Goal: Communication & Community: Answer question/provide support

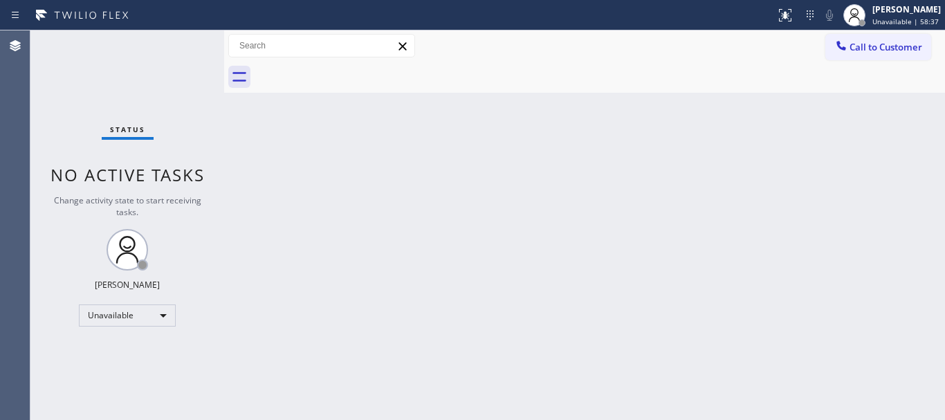
click at [432, 232] on div "Back to Dashboard Change Sender ID Customers Technicians Select a contact Outbo…" at bounding box center [584, 224] width 720 height 389
click at [569, 102] on div "Back to Dashboard Change Sender ID Customers Technicians Select a contact Outbo…" at bounding box center [584, 224] width 720 height 389
click at [575, 102] on div "Back to Dashboard Change Sender ID Customers Technicians Select a contact Outbo…" at bounding box center [584, 224] width 720 height 389
drag, startPoint x: 575, startPoint y: 102, endPoint x: 567, endPoint y: 194, distance: 93.0
click at [567, 194] on div "Back to Dashboard Change Sender ID Customers Technicians Select a contact Outbo…" at bounding box center [584, 224] width 720 height 389
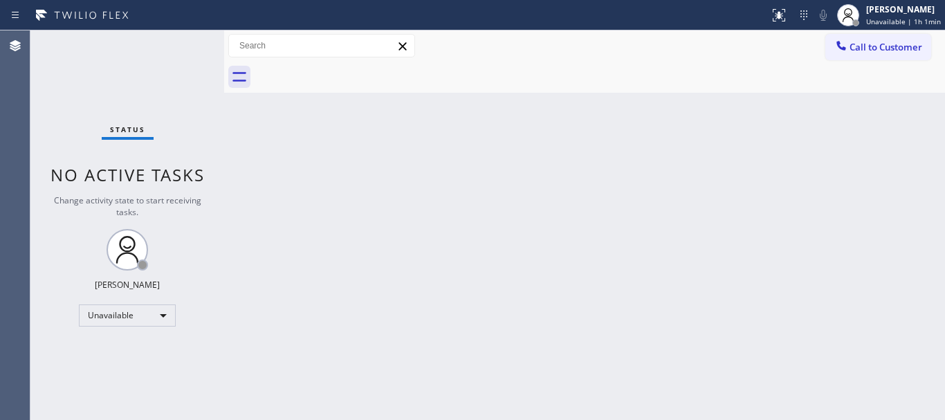
click at [567, 194] on div "Back to Dashboard Change Sender ID Customers Technicians Select a contact Outbo…" at bounding box center [584, 224] width 720 height 389
drag, startPoint x: 858, startPoint y: 55, endPoint x: 481, endPoint y: 122, distance: 383.4
click at [855, 55] on button "Call to Customer" at bounding box center [878, 47] width 106 height 26
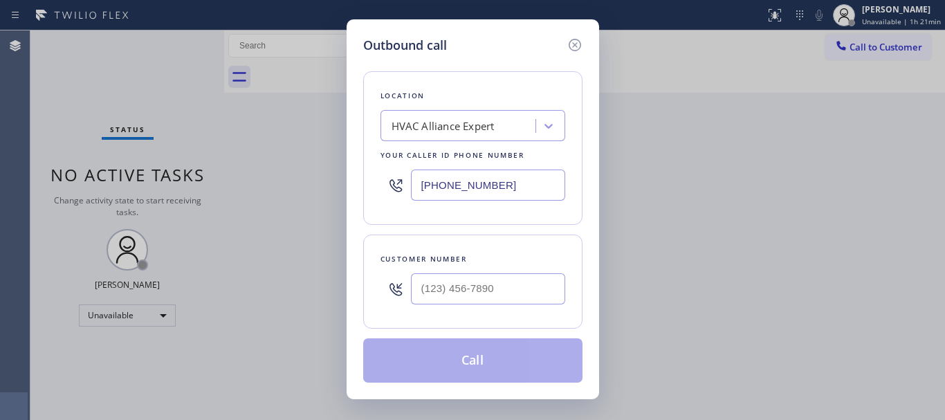
drag, startPoint x: 415, startPoint y: 177, endPoint x: 388, endPoint y: 171, distance: 27.7
click at [388, 171] on div "[PHONE_NUMBER]" at bounding box center [472, 184] width 185 height 45
paste input "77) 748-5179"
type input "[PHONE_NUMBER]"
click at [452, 292] on input "(___) ___-____" at bounding box center [488, 288] width 154 height 31
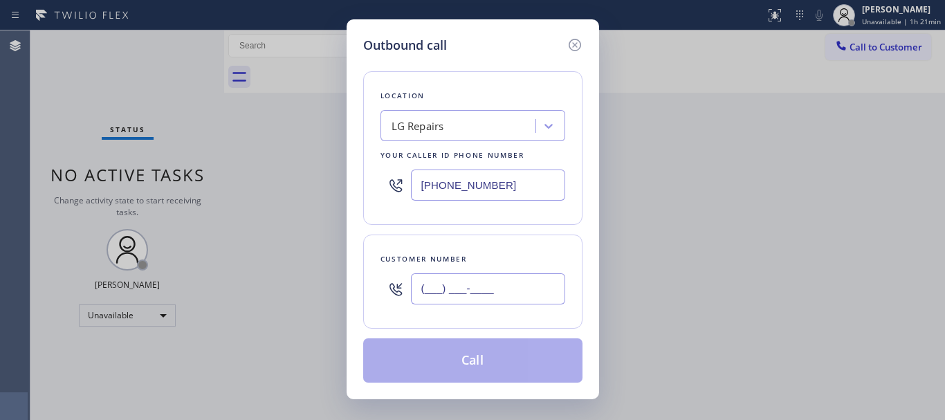
paste input "917) 821-7230"
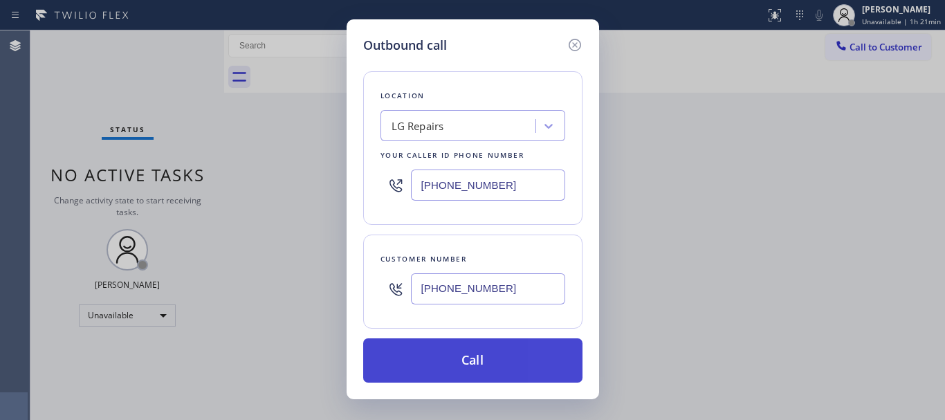
click at [481, 356] on button "Call" at bounding box center [472, 360] width 219 height 44
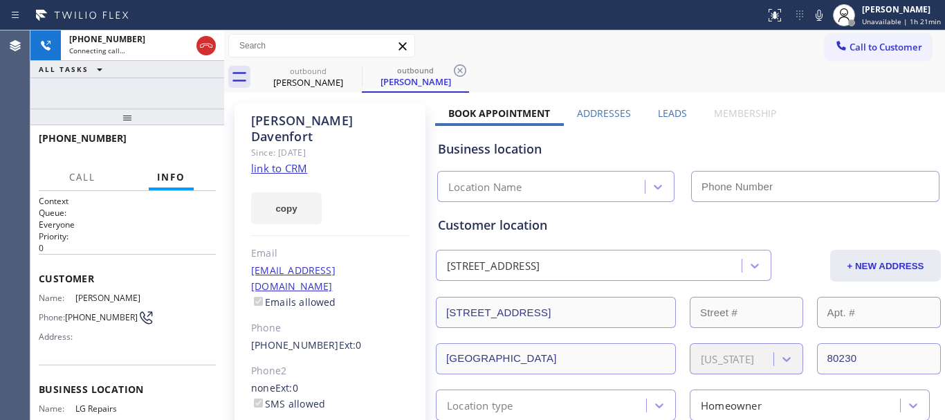
drag, startPoint x: 460, startPoint y: 69, endPoint x: 398, endPoint y: 1, distance: 92.0
click at [458, 68] on icon at bounding box center [460, 70] width 17 height 17
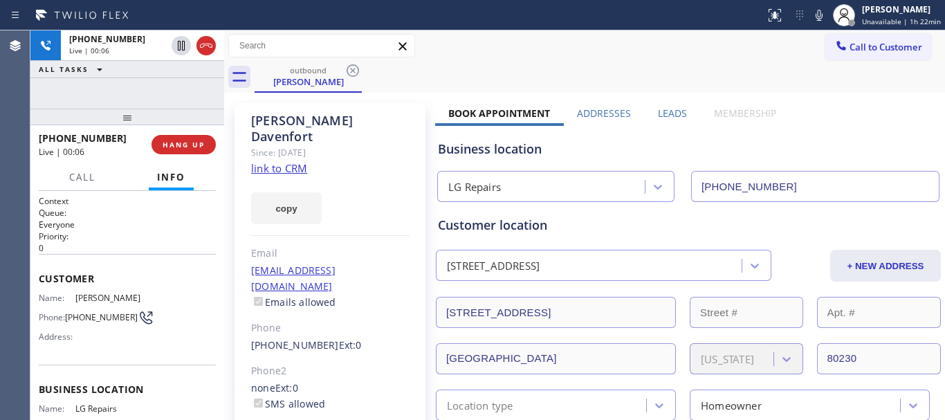
drag, startPoint x: 124, startPoint y: 116, endPoint x: 151, endPoint y: 110, distance: 27.7
click at [139, 89] on div "[PHONE_NUMBER] Live | 00:06 ALL TASKS ALL TASKS ACTIVE TASKS TASKS IN WRAP UP […" at bounding box center [127, 224] width 194 height 389
drag, startPoint x: 161, startPoint y: 144, endPoint x: 465, endPoint y: 11, distance: 331.9
click at [162, 144] on button "HANG UP" at bounding box center [183, 144] width 64 height 19
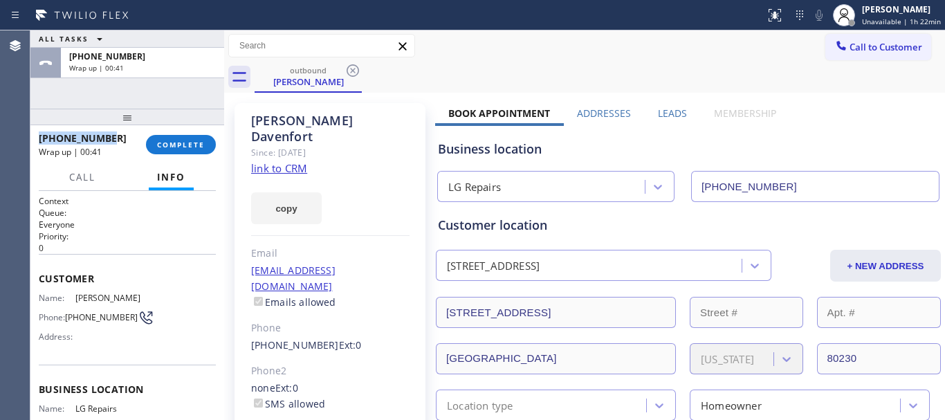
drag, startPoint x: 112, startPoint y: 137, endPoint x: 35, endPoint y: 141, distance: 77.6
click at [35, 141] on div "[PHONE_NUMBER] Wrap up | 00:41 COMPLETE" at bounding box center [127, 144] width 194 height 39
click at [662, 59] on div "Call to Customer Outbound call Location LG Repairs Your caller id phone number …" at bounding box center [584, 45] width 720 height 31
click at [173, 137] on button "COMPLETE" at bounding box center [181, 144] width 70 height 19
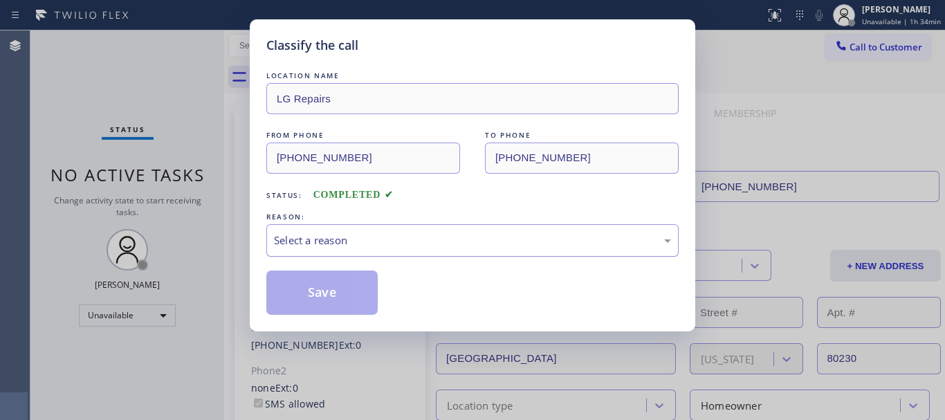
drag, startPoint x: 476, startPoint y: 230, endPoint x: 432, endPoint y: 243, distance: 46.4
click at [470, 232] on div "Select a reason" at bounding box center [472, 240] width 412 height 32
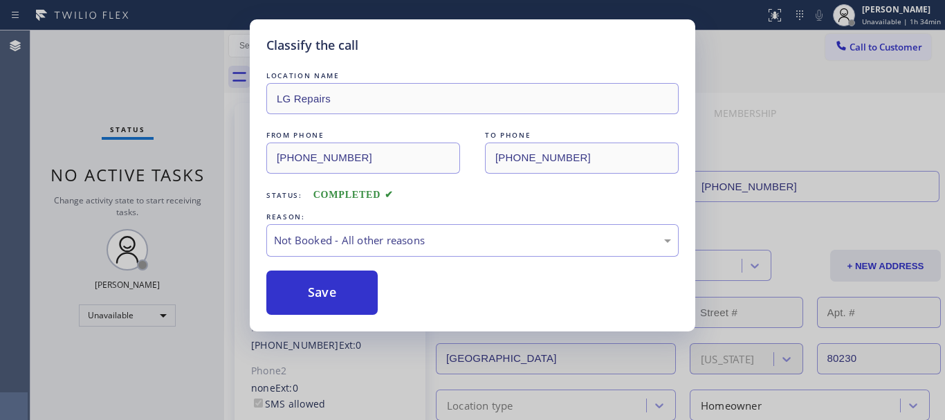
drag, startPoint x: 321, startPoint y: 290, endPoint x: 695, endPoint y: 91, distance: 423.8
click at [326, 290] on button "Save" at bounding box center [321, 292] width 111 height 44
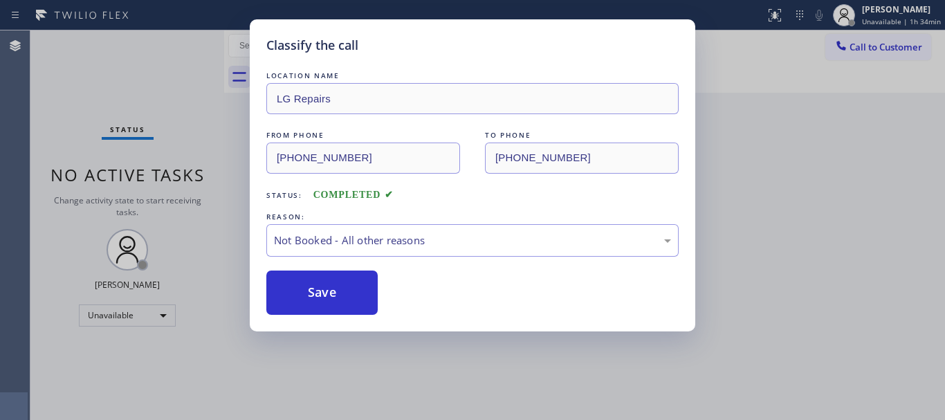
click at [868, 48] on div "Classify the call LOCATION NAME LG Repairs FROM PHONE [PHONE_NUMBER] TO PHONE […" at bounding box center [472, 210] width 945 height 420
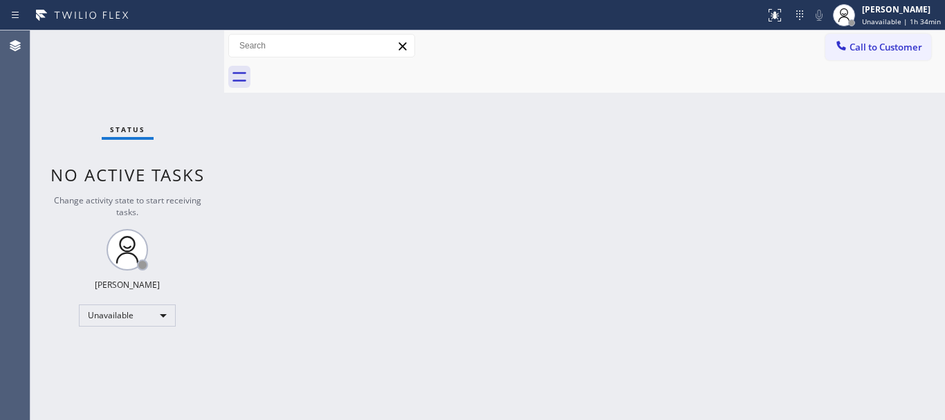
click at [877, 50] on span "Call to Customer" at bounding box center [885, 47] width 73 height 12
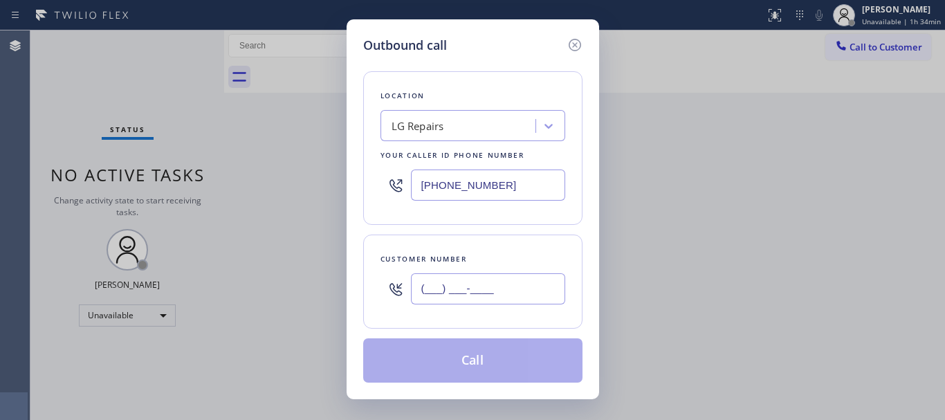
drag, startPoint x: 454, startPoint y: 279, endPoint x: 411, endPoint y: 273, distance: 43.2
click at [395, 275] on div "(___) ___-____" at bounding box center [472, 288] width 185 height 45
paste input "917) 821-7230"
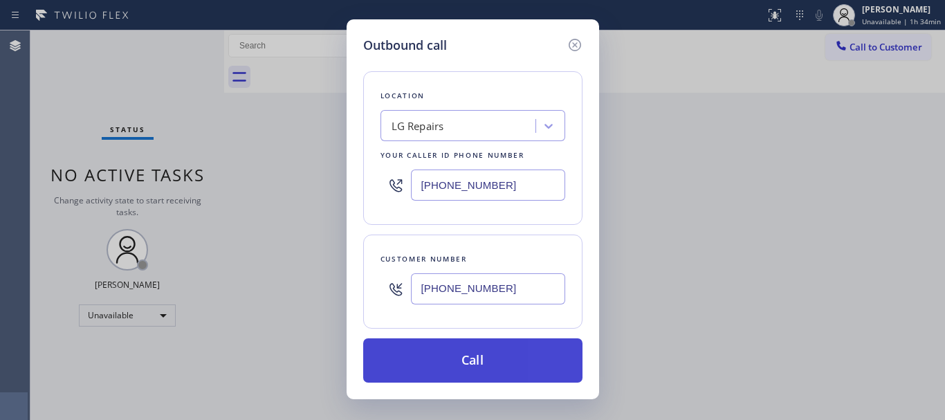
type input "[PHONE_NUMBER]"
click at [483, 347] on button "Call" at bounding box center [472, 360] width 219 height 44
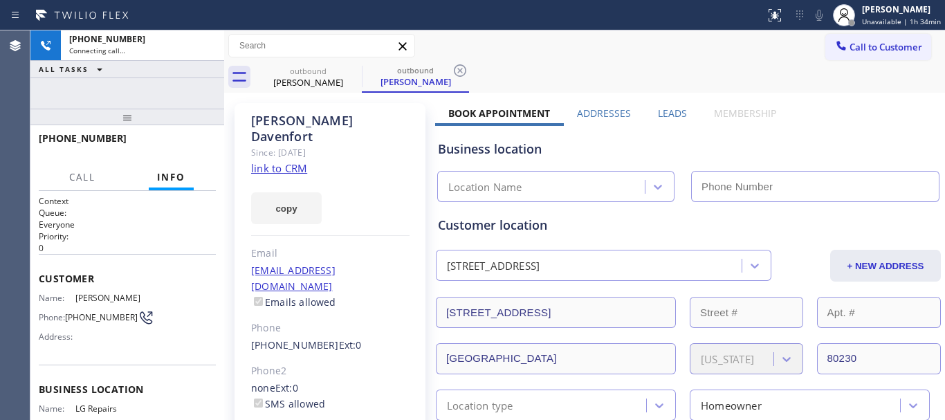
type input "[PHONE_NUMBER]"
click at [461, 68] on icon at bounding box center [460, 70] width 17 height 17
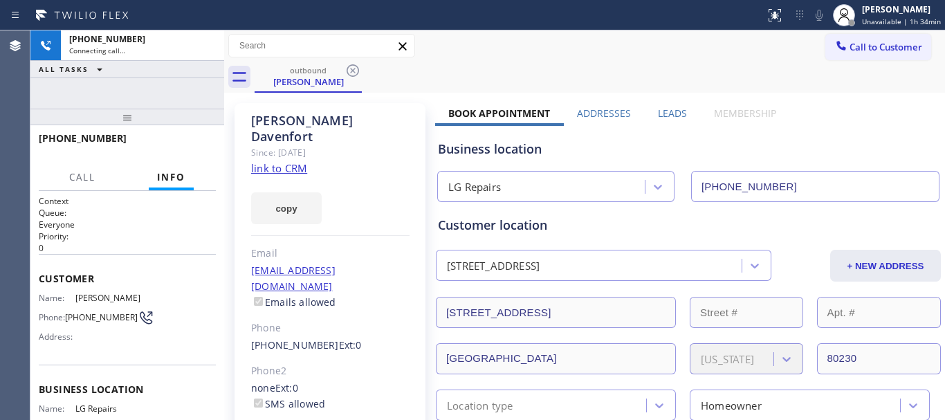
drag, startPoint x: 141, startPoint y: 122, endPoint x: 150, endPoint y: 76, distance: 46.5
click at [148, 76] on div "[PHONE_NUMBER] Connecting call… ALL TASKS ALL TASKS ACTIVE TASKS TASKS IN WRAP …" at bounding box center [127, 224] width 194 height 389
drag, startPoint x: 115, startPoint y: 127, endPoint x: 185, endPoint y: 69, distance: 90.4
click at [154, 60] on div "[PHONE_NUMBER] Connecting call… ALL TASKS ALL TASKS ACTIVE TASKS TASKS IN WRAP …" at bounding box center [127, 224] width 194 height 389
click at [181, 149] on button "HANG UP" at bounding box center [183, 144] width 64 height 19
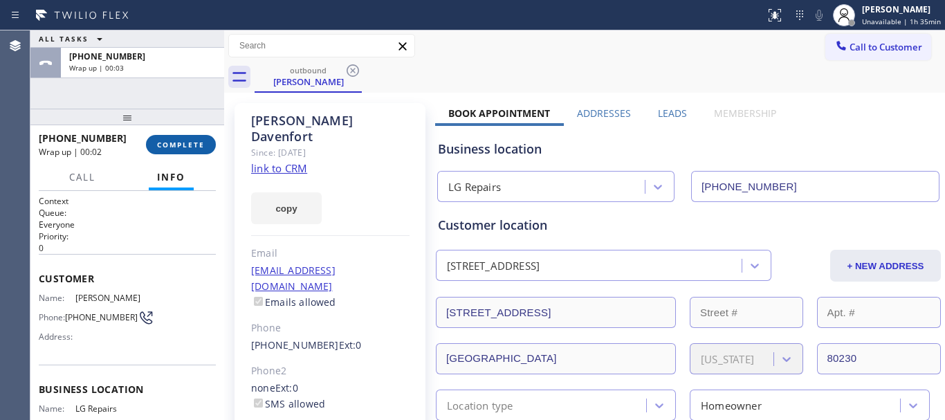
click at [197, 151] on button "COMPLETE" at bounding box center [181, 144] width 70 height 19
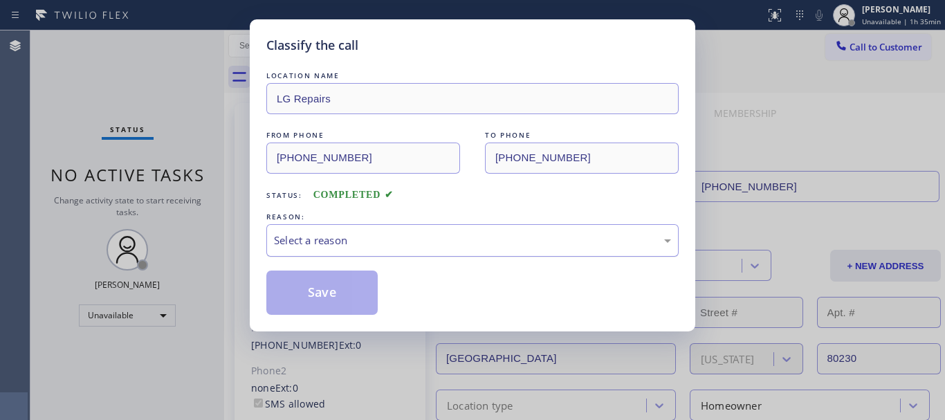
click at [345, 254] on div "Select a reason" at bounding box center [472, 240] width 412 height 32
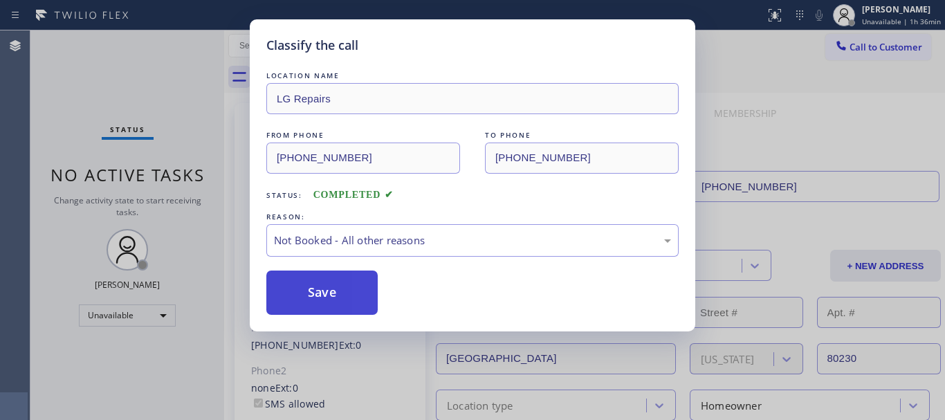
drag, startPoint x: 336, startPoint y: 290, endPoint x: 344, endPoint y: 287, distance: 8.4
click at [337, 290] on button "Save" at bounding box center [321, 292] width 111 height 44
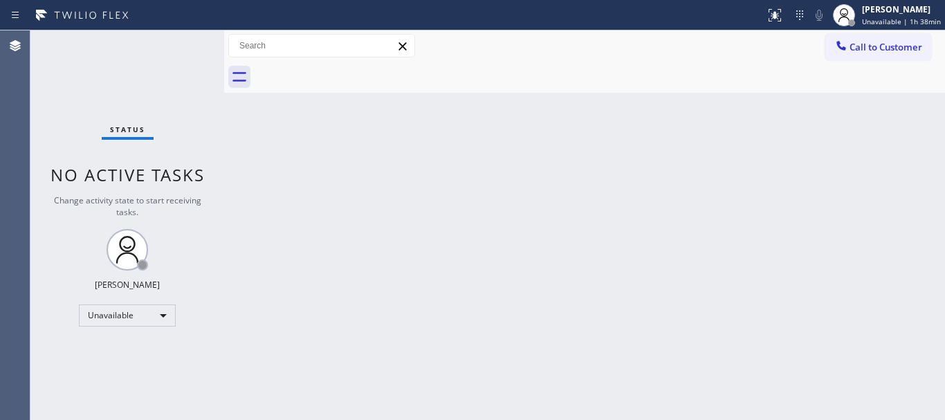
drag, startPoint x: 650, startPoint y: 191, endPoint x: 642, endPoint y: 151, distance: 40.8
click at [647, 187] on div "Back to Dashboard Change Sender ID Customers Technicians Select a contact Outbo…" at bounding box center [584, 224] width 720 height 389
click at [873, 46] on span "Call to Customer" at bounding box center [885, 47] width 73 height 12
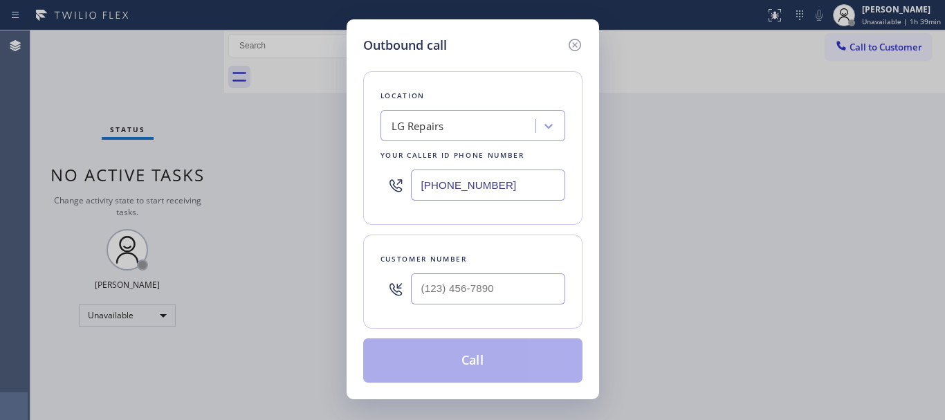
drag, startPoint x: 439, startPoint y: 180, endPoint x: 348, endPoint y: 158, distance: 93.4
click at [364, 167] on div "Location LG Repairs Your caller id phone number [PHONE_NUMBER]" at bounding box center [472, 148] width 219 height 154
paste input "55) 999-4417"
type input "[PHONE_NUMBER]"
click at [497, 283] on input "(___) ___-____" at bounding box center [488, 288] width 154 height 31
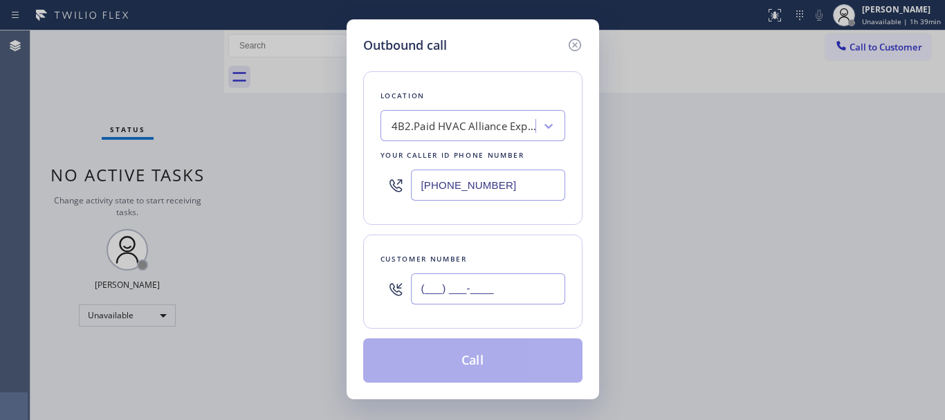
paste input "562) 233-9500"
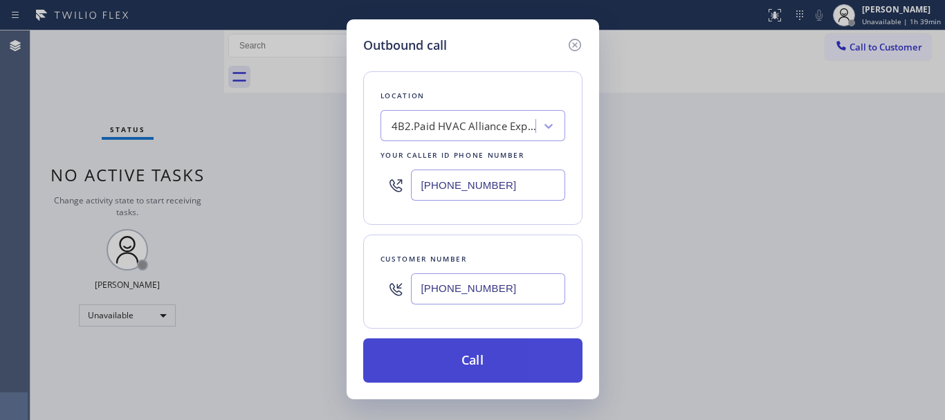
type input "[PHONE_NUMBER]"
click at [503, 355] on button "Call" at bounding box center [472, 360] width 219 height 44
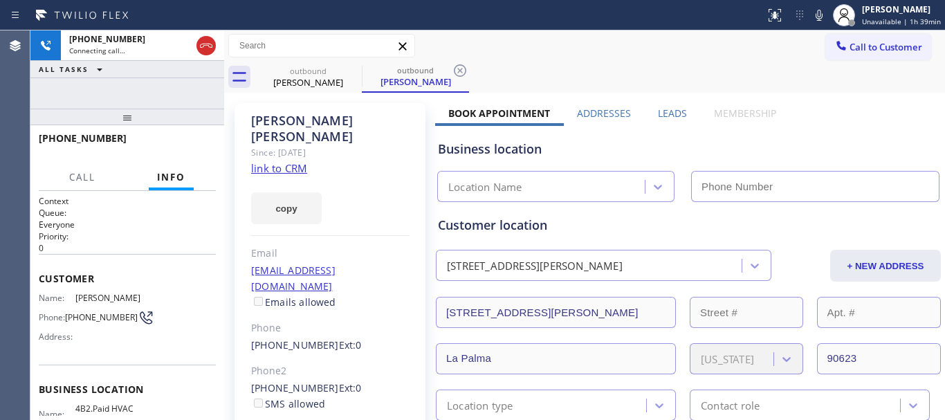
type input "[PHONE_NUMBER]"
click at [456, 74] on icon at bounding box center [460, 70] width 17 height 17
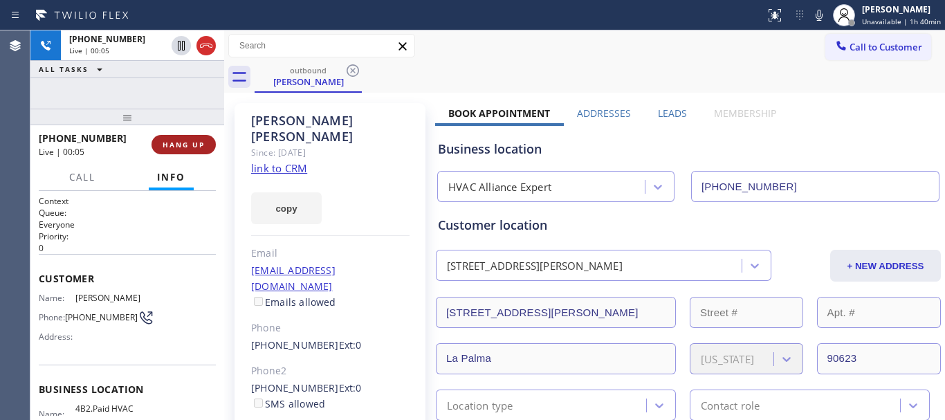
click at [205, 139] on button "HANG UP" at bounding box center [183, 144] width 64 height 19
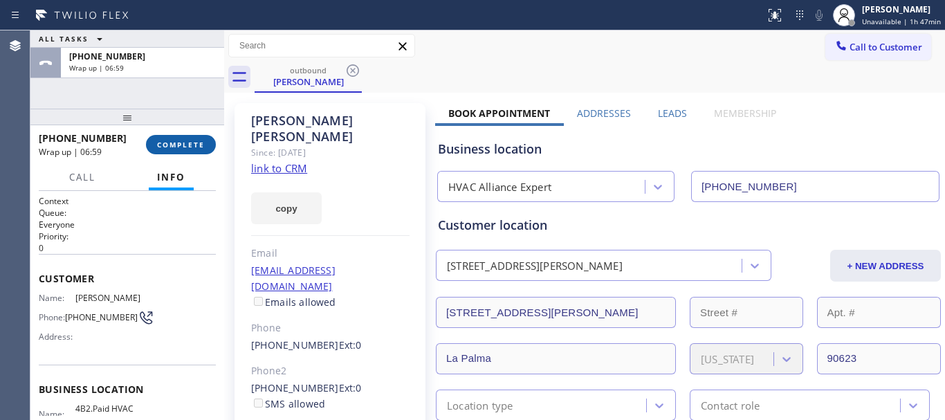
click at [181, 145] on span "COMPLETE" at bounding box center [181, 145] width 48 height 10
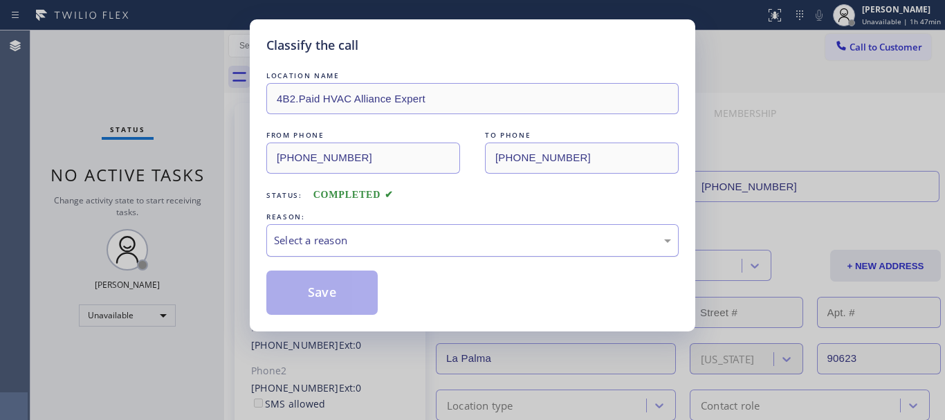
drag, startPoint x: 434, startPoint y: 235, endPoint x: 431, endPoint y: 248, distance: 13.3
click at [434, 243] on div "Select a reason" at bounding box center [472, 240] width 397 height 16
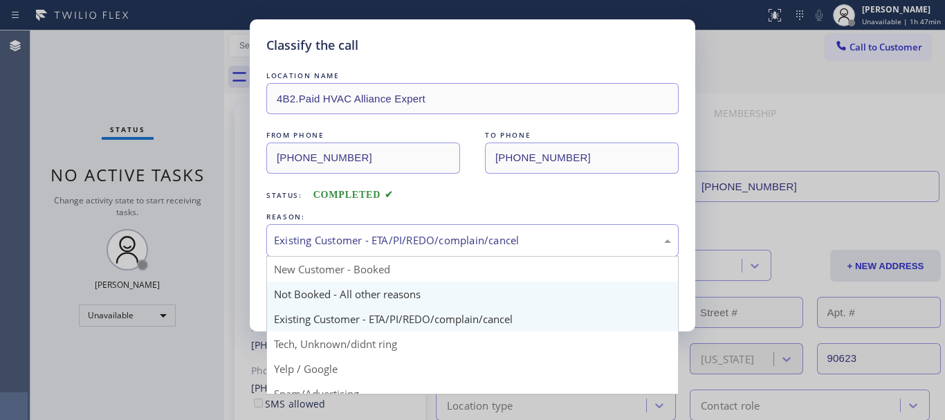
drag, startPoint x: 348, startPoint y: 242, endPoint x: 329, endPoint y: 300, distance: 61.0
click at [346, 244] on div "Existing Customer - ETA/PI/REDO/complain/cancel" at bounding box center [472, 240] width 397 height 16
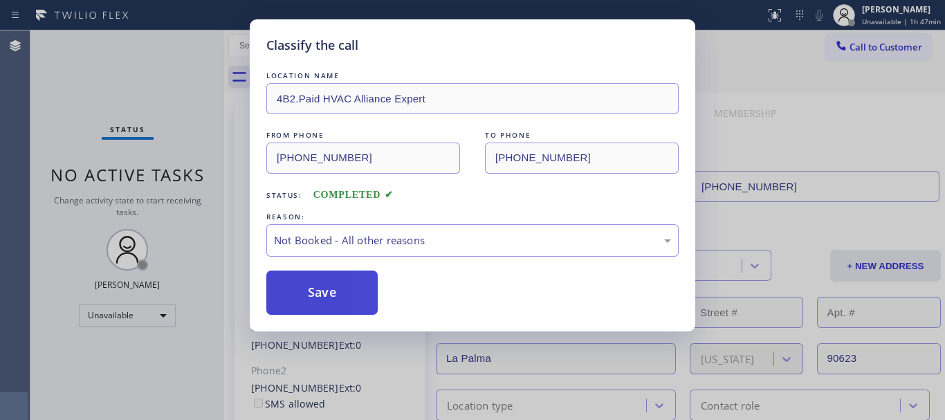
click at [328, 300] on button "Save" at bounding box center [321, 292] width 111 height 44
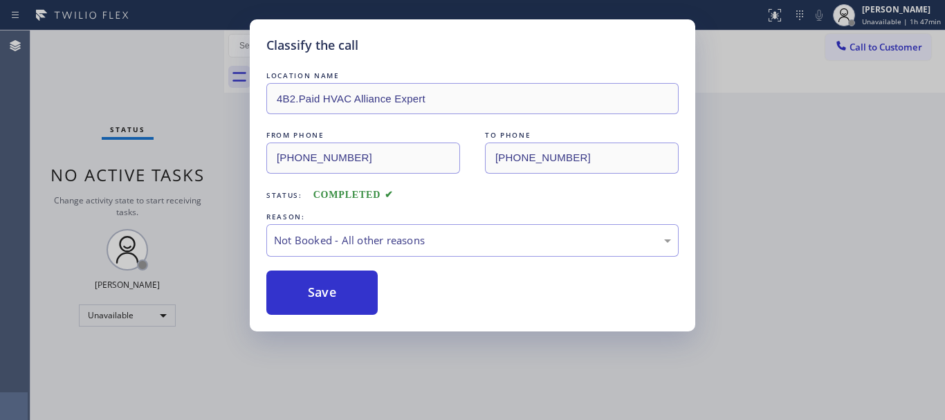
click at [868, 59] on div "Classify the call LOCATION NAME 4B2.Paid HVAC Alliance Expert FROM PHONE [PHONE…" at bounding box center [472, 210] width 945 height 420
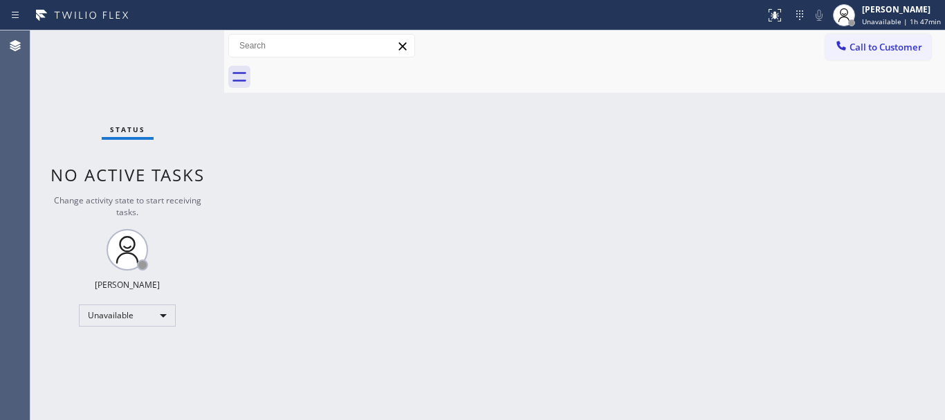
drag, startPoint x: 862, startPoint y: 48, endPoint x: 827, endPoint y: 61, distance: 37.6
click at [862, 48] on span "Call to Customer" at bounding box center [885, 47] width 73 height 12
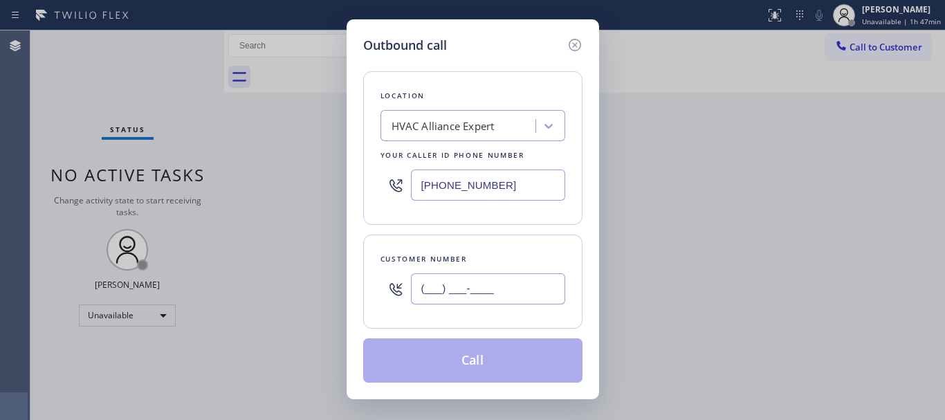
drag, startPoint x: 406, startPoint y: 289, endPoint x: 355, endPoint y: 281, distance: 51.0
paste input "562) 233-9500"
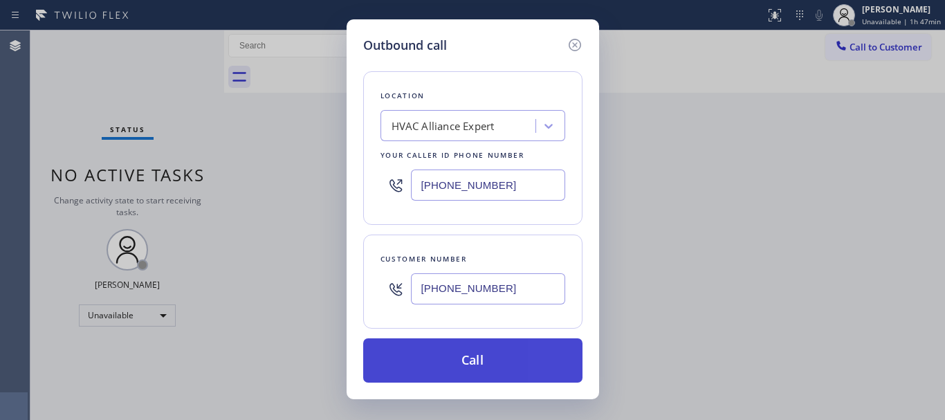
type input "[PHONE_NUMBER]"
click at [483, 360] on button "Call" at bounding box center [472, 360] width 219 height 44
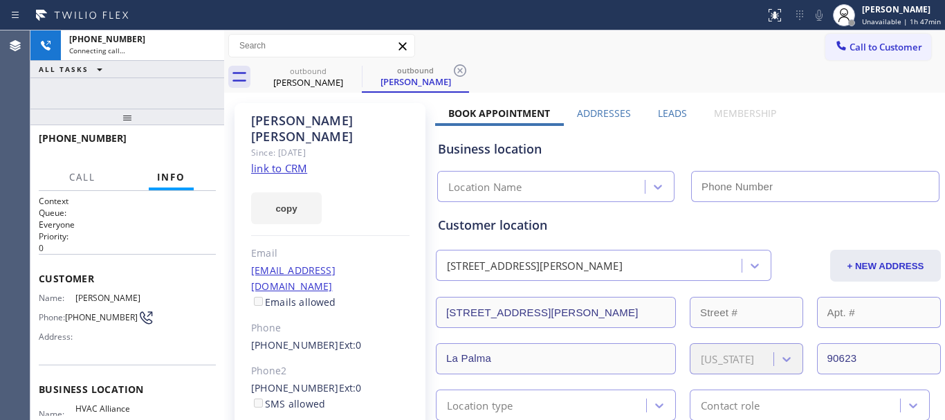
type input "[PHONE_NUMBER]"
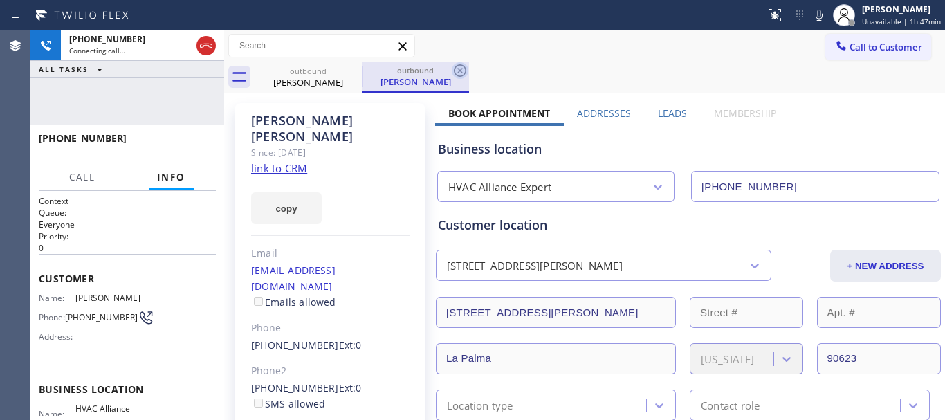
click at [452, 69] on icon at bounding box center [460, 70] width 17 height 17
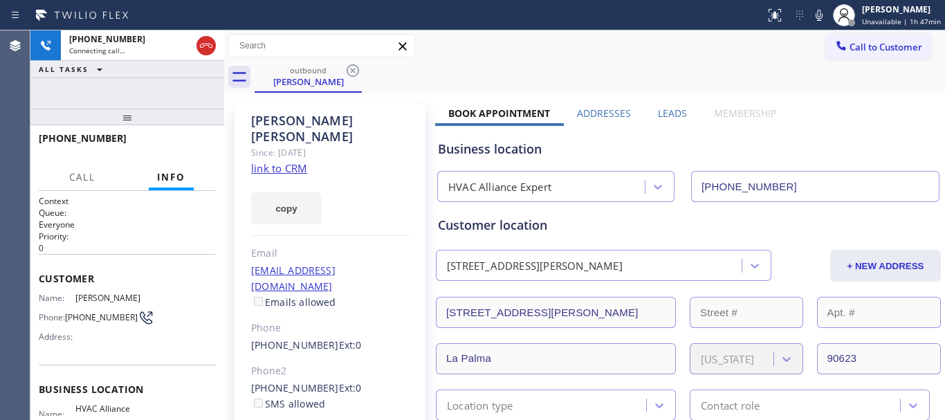
drag, startPoint x: 125, startPoint y: 119, endPoint x: 150, endPoint y: 81, distance: 45.5
click at [137, 86] on div "[PHONE_NUMBER] Connecting call… ALL TASKS ALL TASKS ACTIVE TASKS TASKS IN WRAP …" at bounding box center [127, 224] width 194 height 389
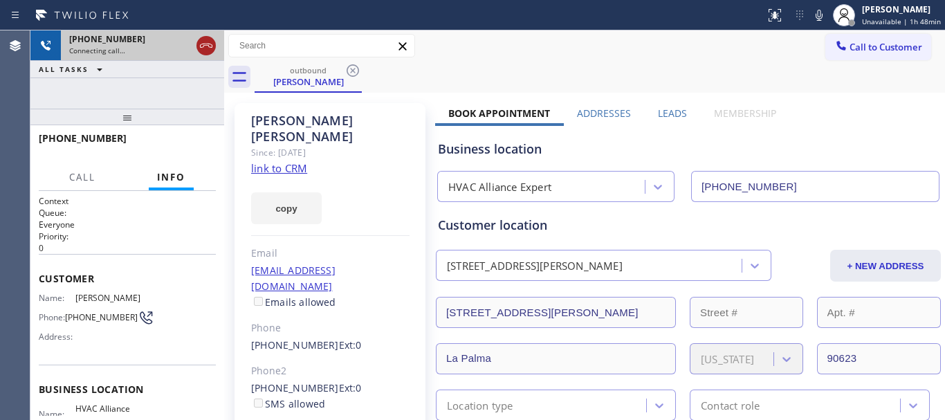
click at [207, 50] on icon at bounding box center [206, 45] width 17 height 17
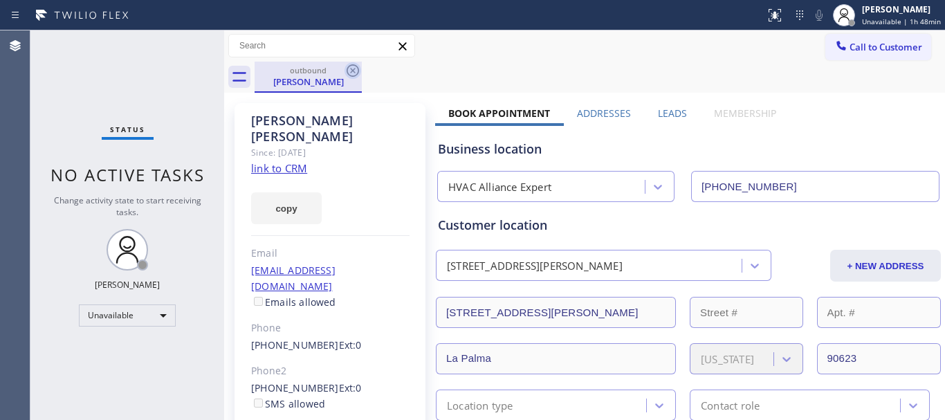
click at [351, 73] on icon at bounding box center [352, 70] width 12 height 12
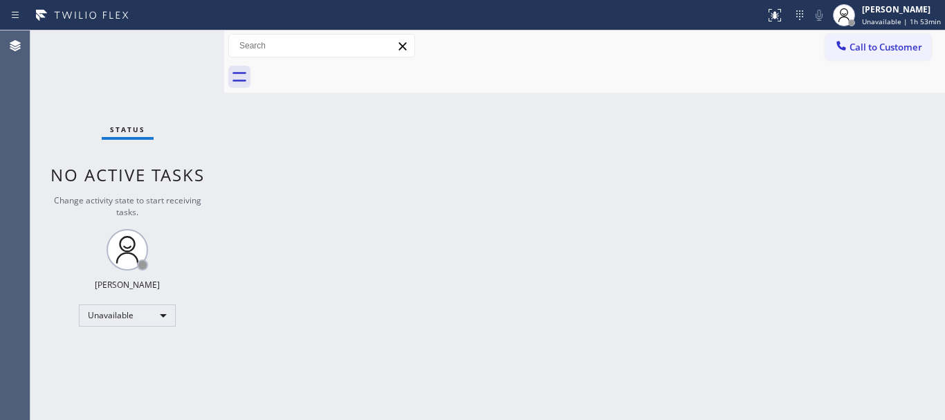
drag, startPoint x: 892, startPoint y: 42, endPoint x: 877, endPoint y: 45, distance: 15.5
click at [890, 43] on span "Call to Customer" at bounding box center [885, 47] width 73 height 12
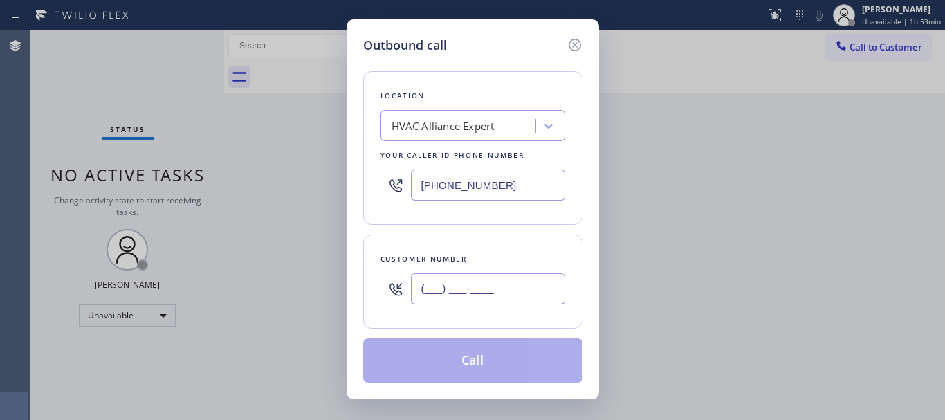
click at [496, 286] on input "(___) ___-____" at bounding box center [488, 288] width 154 height 31
paste input "805) 398-9588"
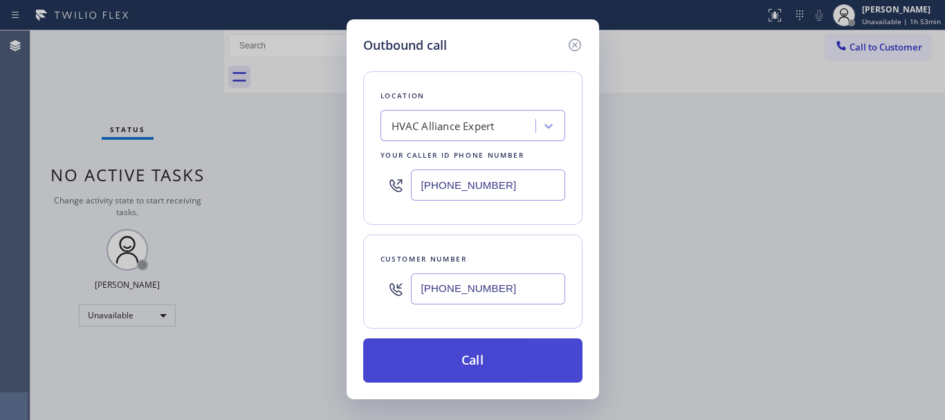
type input "[PHONE_NUMBER]"
click at [481, 361] on button "Call" at bounding box center [472, 360] width 219 height 44
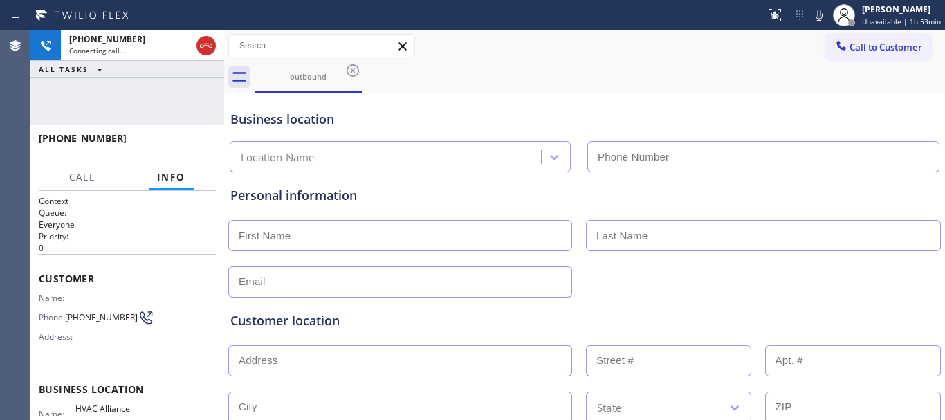
type input "[PHONE_NUMBER]"
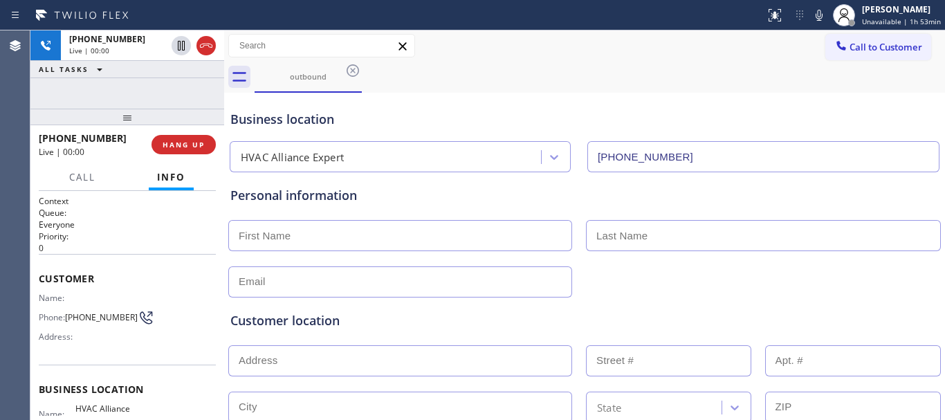
drag, startPoint x: 208, startPoint y: 53, endPoint x: 197, endPoint y: 95, distance: 43.6
click at [208, 53] on icon at bounding box center [206, 45] width 17 height 17
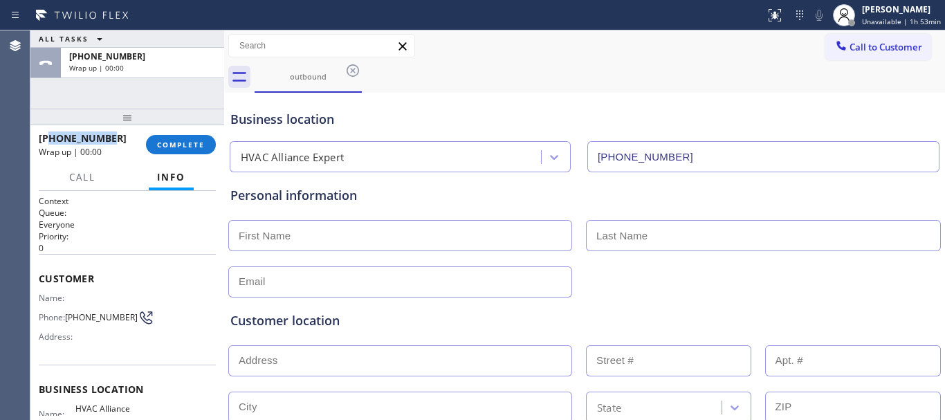
drag, startPoint x: 113, startPoint y: 140, endPoint x: 48, endPoint y: 139, distance: 65.7
click at [48, 139] on div "[PHONE_NUMBER]" at bounding box center [87, 137] width 97 height 13
copy span "8053989588"
click at [180, 144] on span "COMPLETE" at bounding box center [181, 145] width 48 height 10
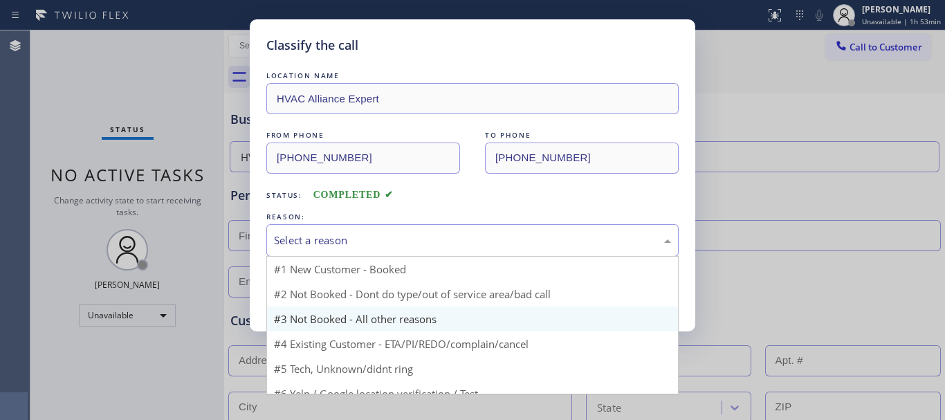
drag, startPoint x: 456, startPoint y: 237, endPoint x: 355, endPoint y: 288, distance: 112.6
click at [446, 241] on div "Select a reason" at bounding box center [472, 240] width 397 height 16
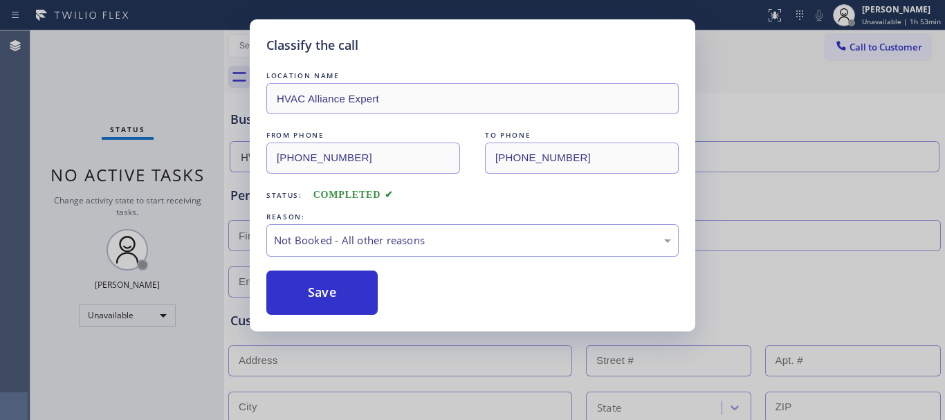
click at [346, 292] on button "Save" at bounding box center [321, 292] width 111 height 44
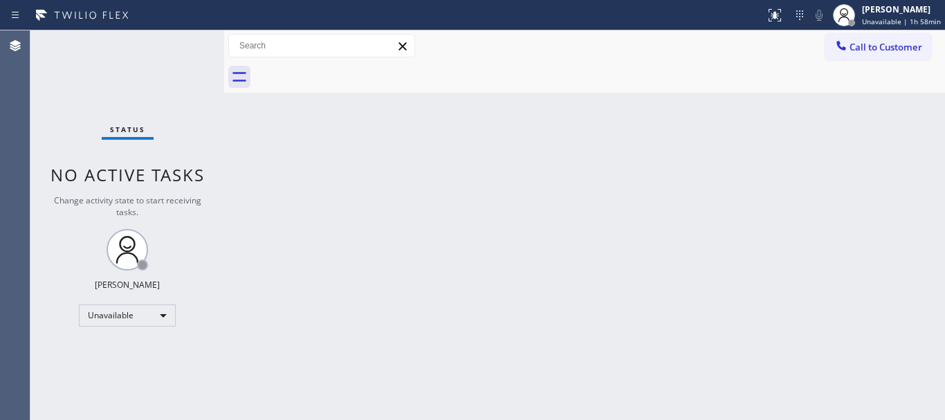
click at [793, 156] on div "Back to Dashboard Change Sender ID Customers Technicians Select a contact Outbo…" at bounding box center [584, 224] width 720 height 389
